Goal: Task Accomplishment & Management: Complete application form

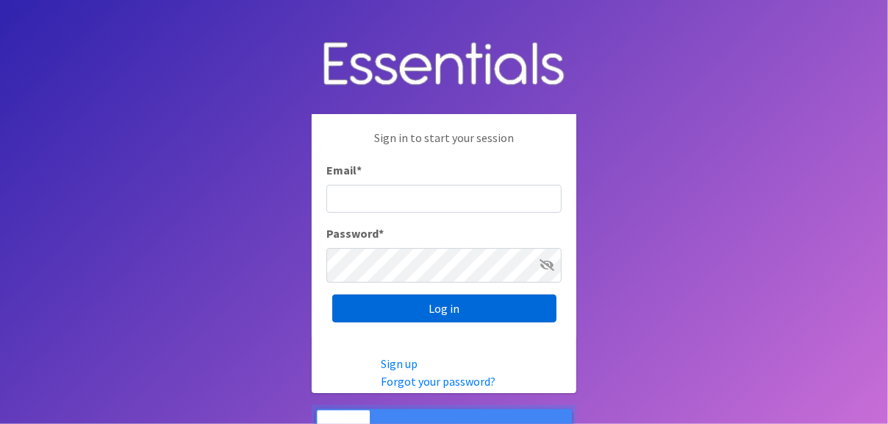
type input "[EMAIL_ADDRESS][DOMAIN_NAME]"
click at [422, 316] on input "Log in" at bounding box center [444, 308] width 224 height 28
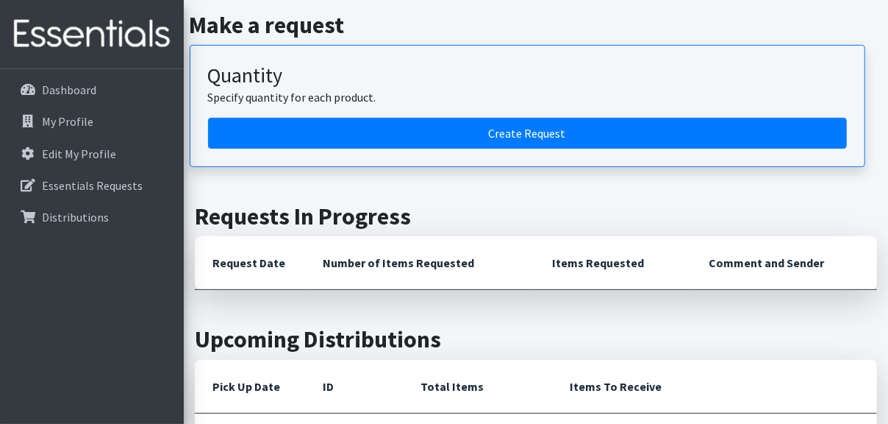
scroll to position [151, 0]
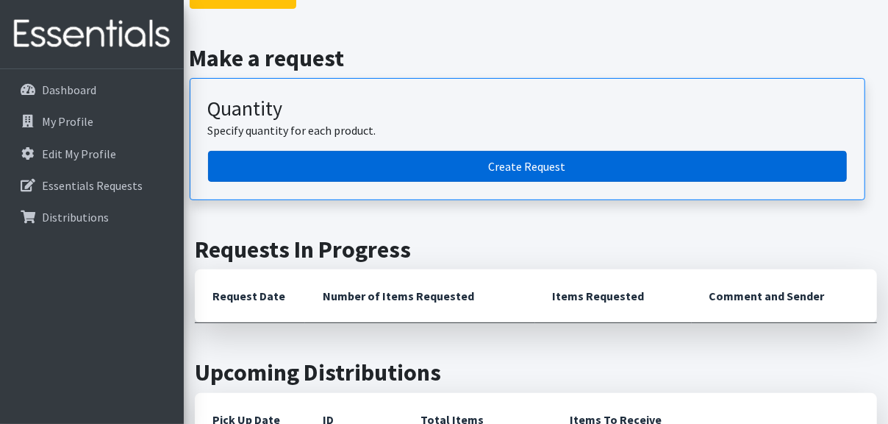
click at [522, 182] on link "Create Request" at bounding box center [527, 166] width 639 height 31
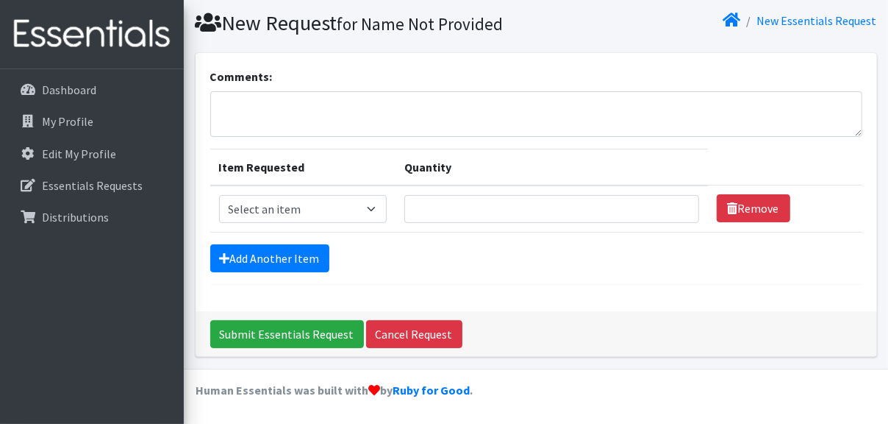
scroll to position [74, 0]
click at [366, 223] on select "Select an item Pad Kits Tampon Kit" at bounding box center [303, 209] width 168 height 28
select select "12262"
click at [226, 223] on select "Select an item Pad Kits Tampon Kit" at bounding box center [303, 209] width 168 height 28
click at [457, 223] on input "Quantity" at bounding box center [551, 209] width 295 height 28
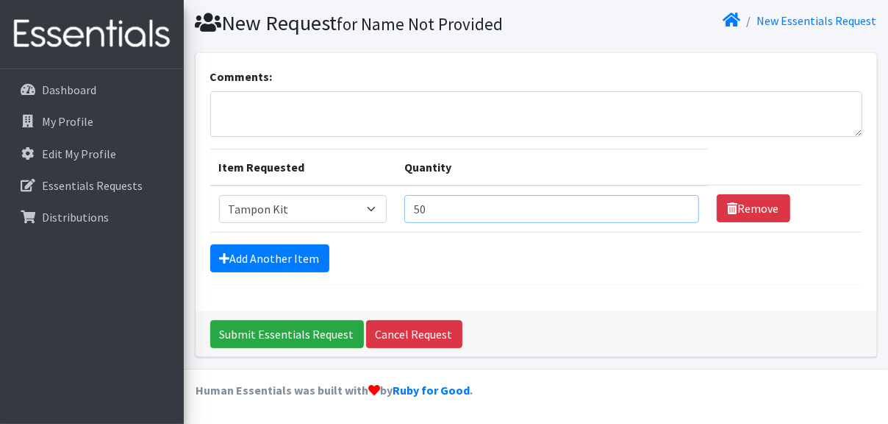
type input "50"
click at [567, 285] on form "Comments: Item Requested Quantity Item Requested Select an item Pad Kits Tampon…" at bounding box center [536, 176] width 652 height 217
click at [286, 244] on link "Add Another Item" at bounding box center [269, 258] width 119 height 28
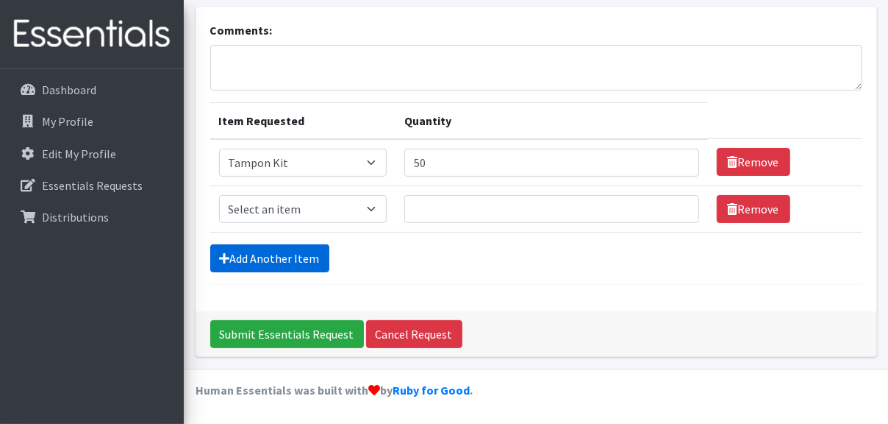
scroll to position [255, 0]
click at [383, 195] on select "Select an item Pad Kits Tampon Kit" at bounding box center [303, 209] width 168 height 28
select select "12263"
click at [226, 195] on select "Select an item Pad Kits Tampon Kit" at bounding box center [303, 209] width 168 height 28
click at [474, 195] on input "Quantity" at bounding box center [551, 209] width 295 height 28
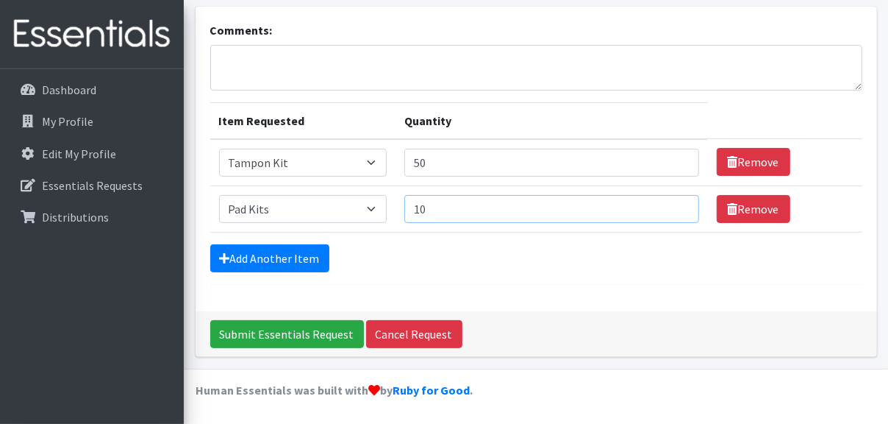
type input "10"
click at [501, 253] on form "Comments: Item Requested Quantity Item Requested Select an item Pad Kits Tampon…" at bounding box center [536, 152] width 652 height 263
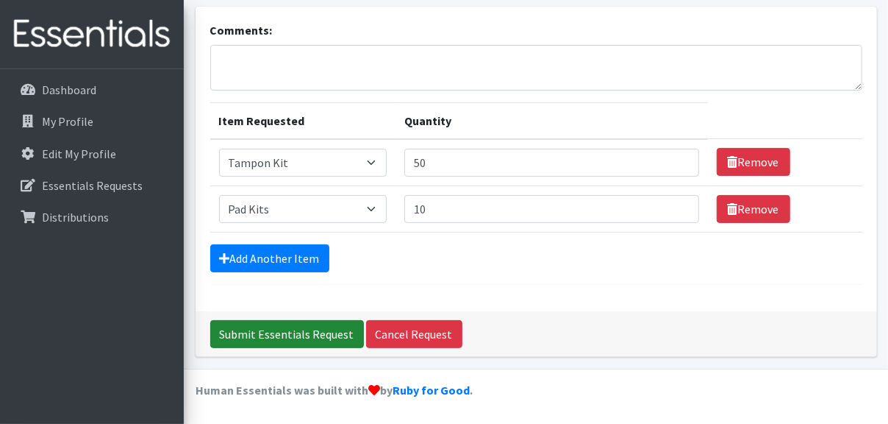
click at [285, 325] on input "Submit Essentials Request" at bounding box center [287, 334] width 154 height 28
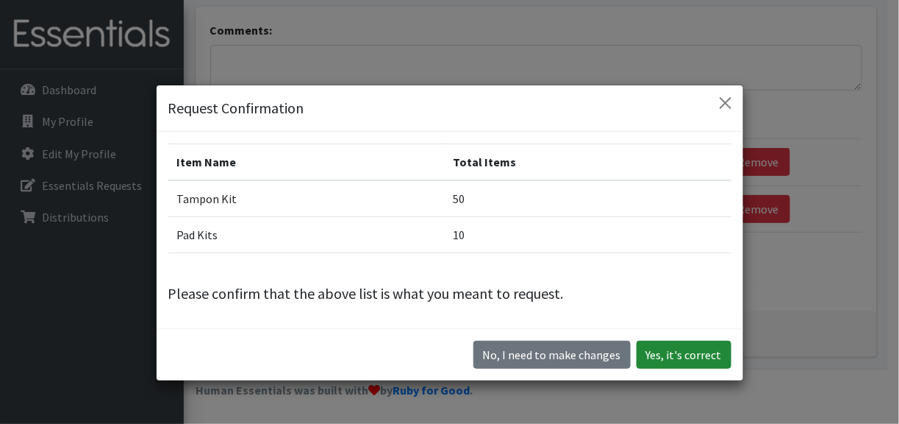
click at [637, 368] on button "Yes, it's correct" at bounding box center [684, 355] width 95 height 28
